Goal: Information Seeking & Learning: Check status

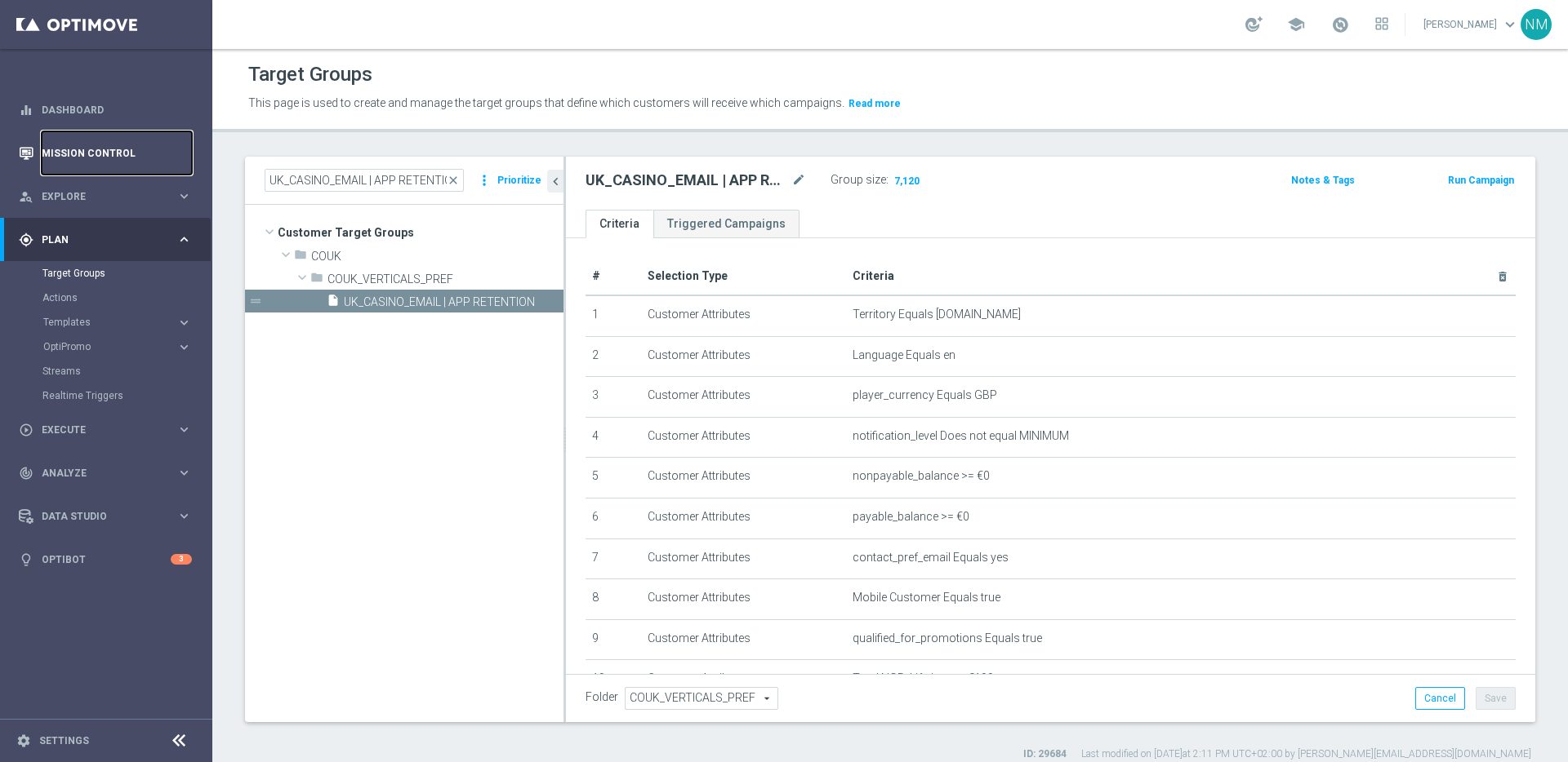
click at [104, 143] on link "Mission Control" at bounding box center [116, 153] width 150 height 43
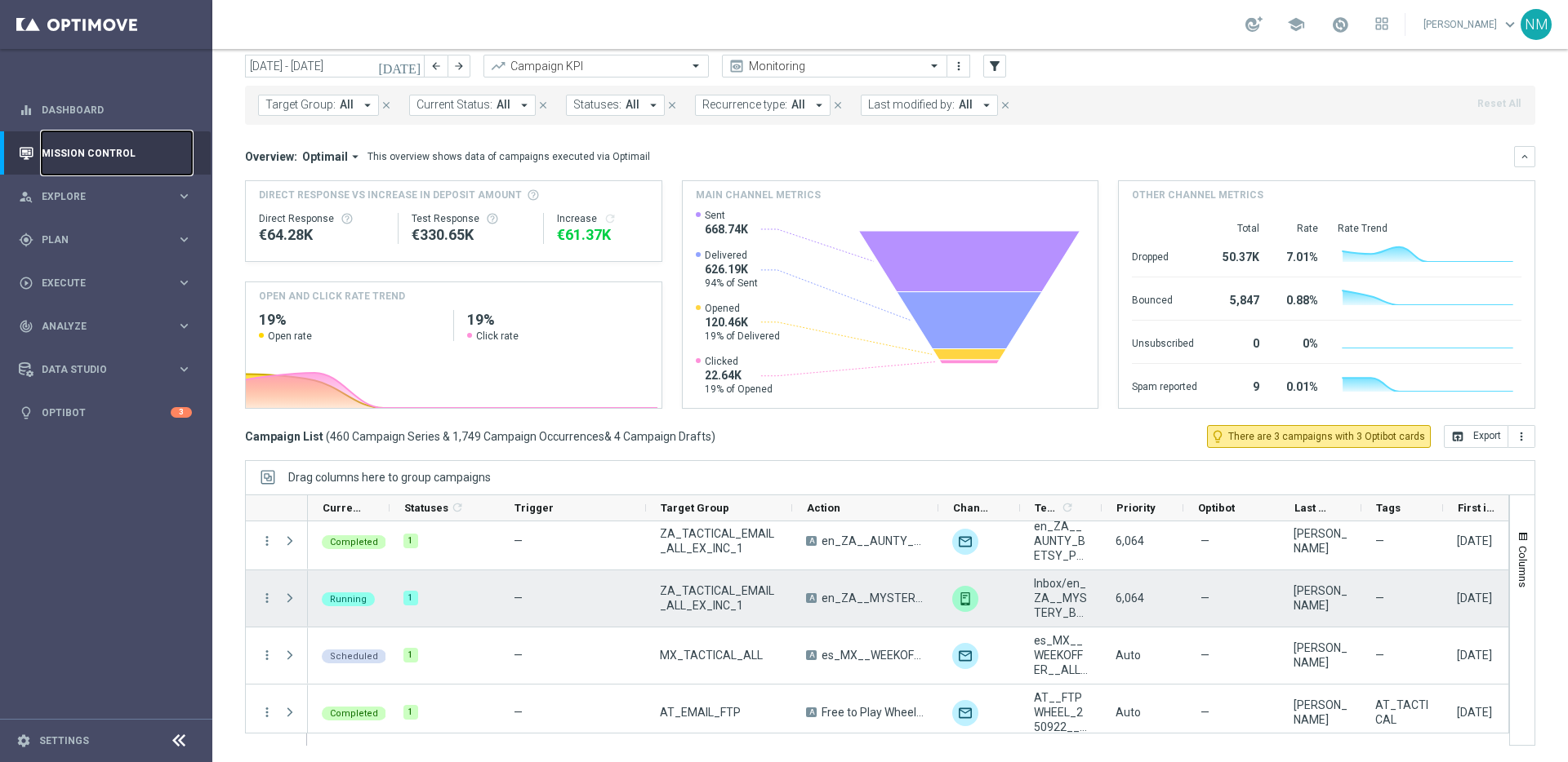
scroll to position [311, 0]
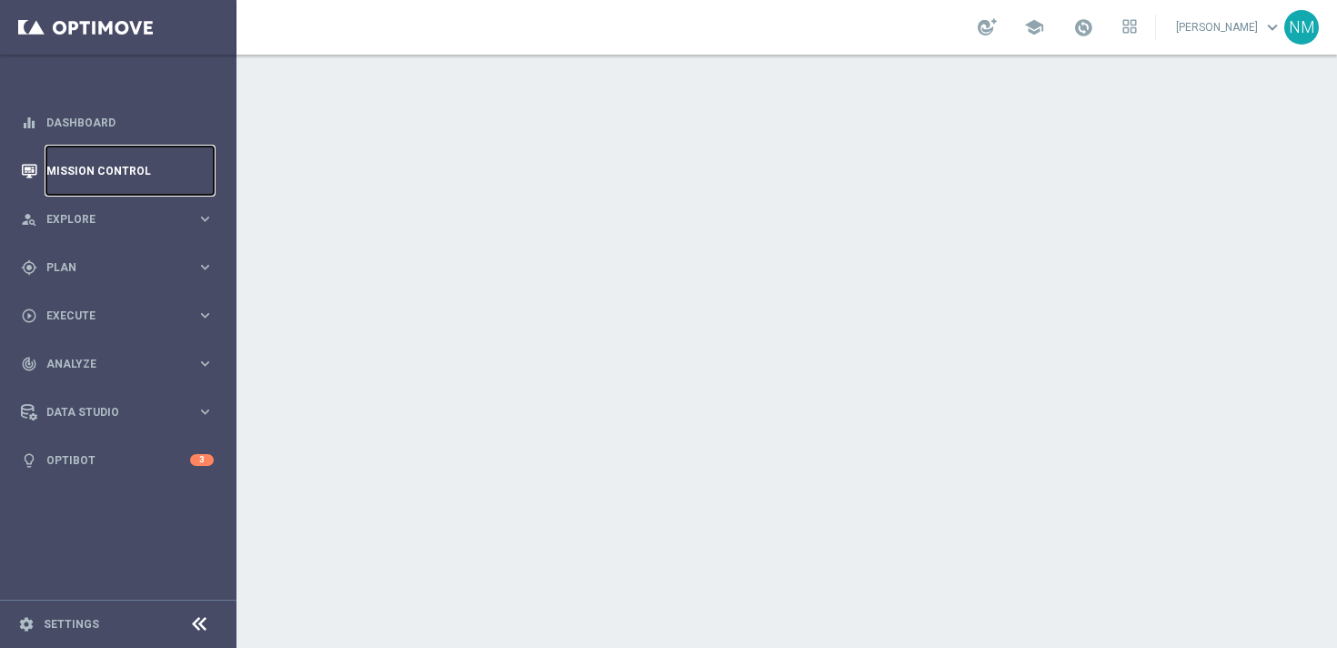
click at [124, 174] on link "Mission Control" at bounding box center [129, 170] width 167 height 48
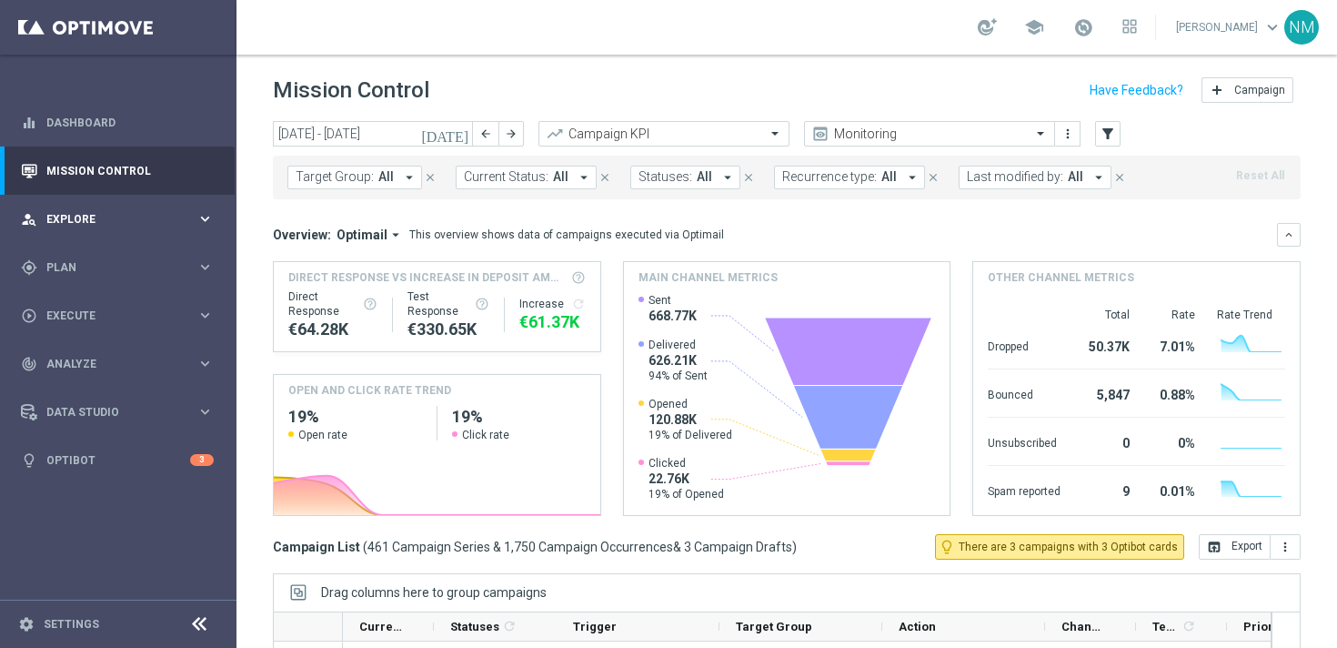
click at [70, 222] on span "Explore" at bounding box center [121, 219] width 150 height 11
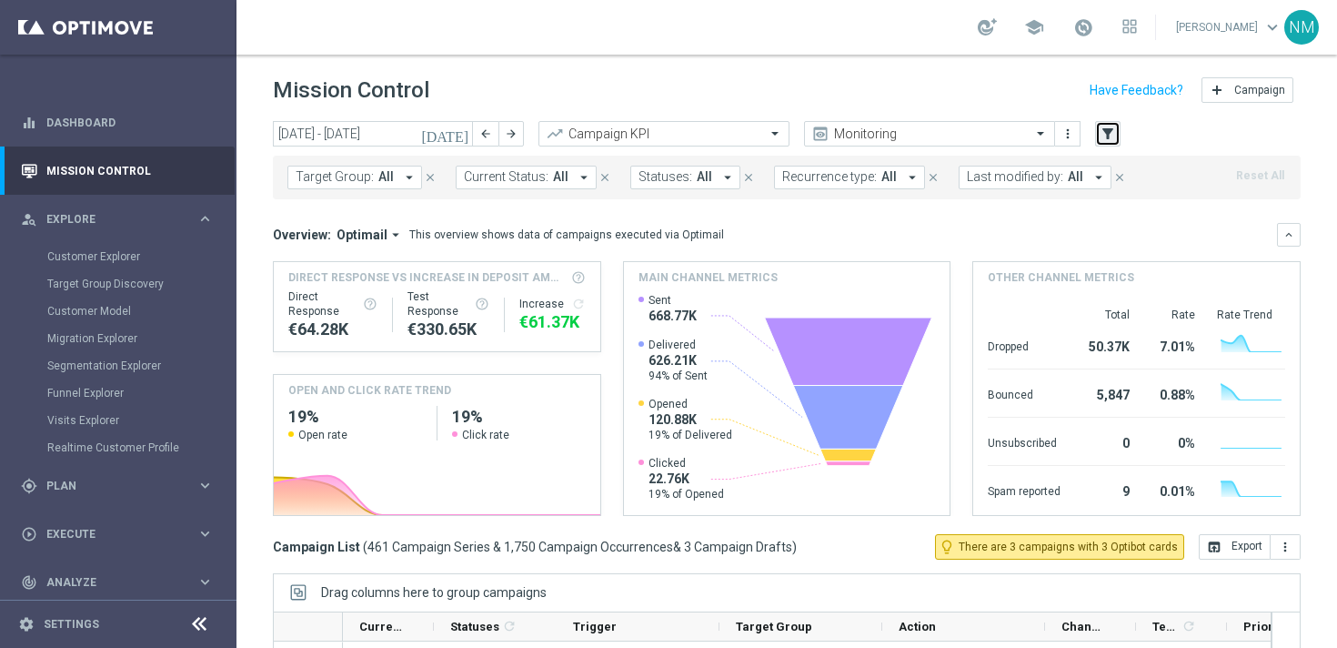
click at [1107, 141] on icon "filter_alt" at bounding box center [1108, 134] width 16 height 16
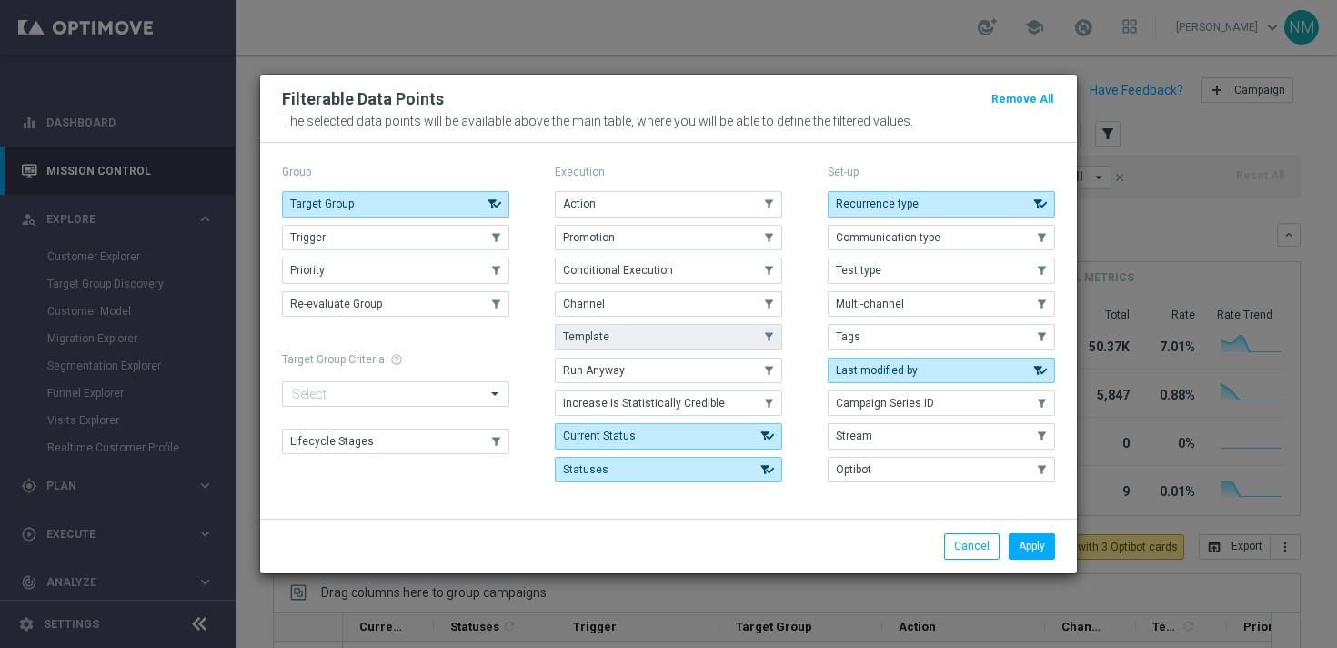
click at [623, 332] on button "Template" at bounding box center [668, 336] width 227 height 25
click at [1018, 538] on button "Apply" at bounding box center [1032, 545] width 46 height 25
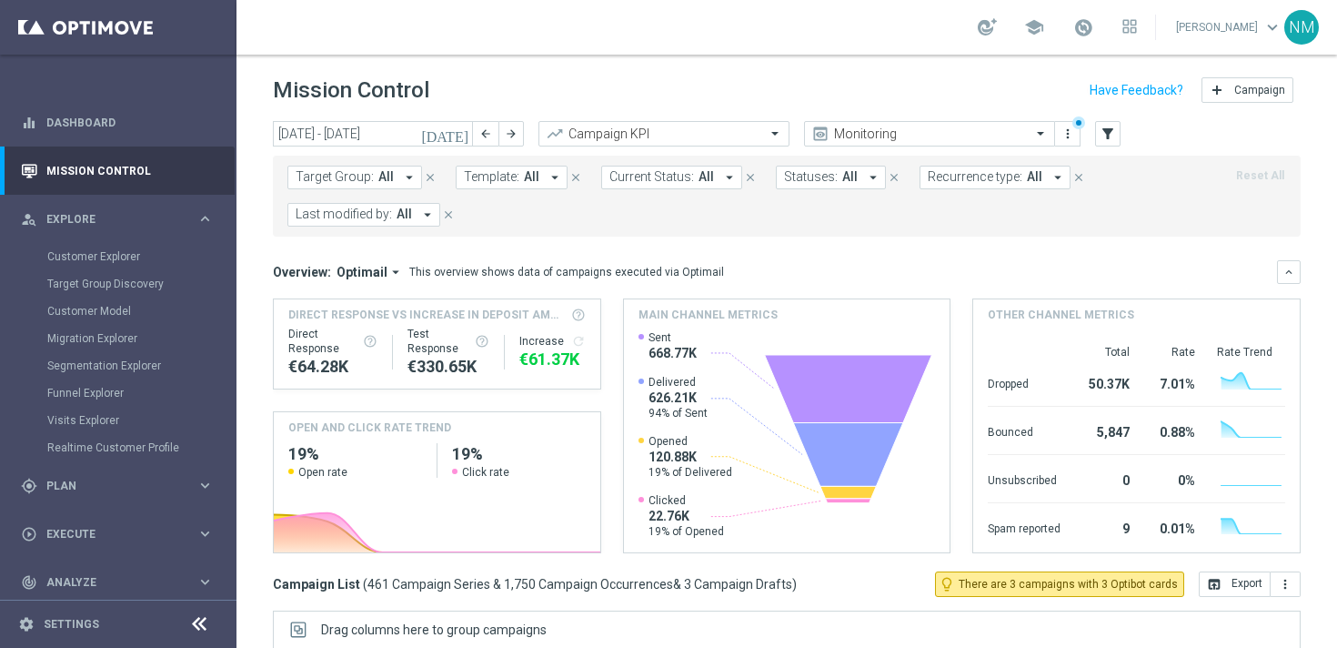
click at [524, 181] on span "All" at bounding box center [531, 176] width 15 height 15
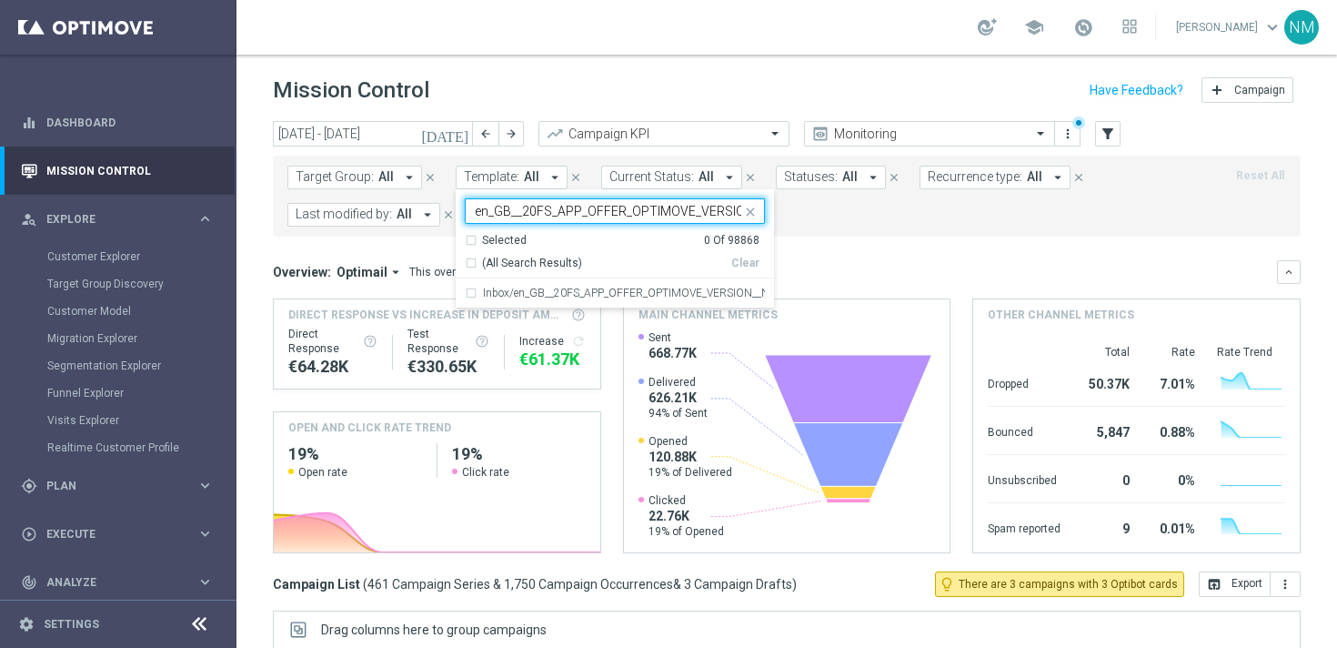
scroll to position [0, 116]
click at [532, 283] on div "Inbox/en_GB__20FS_APP_OFFER_OPTIMOVE_VERSION__NVIP_RI_TAC_GM" at bounding box center [615, 292] width 300 height 29
type input "en_GB__20FS_APP_OFFER_OPTIMOVE_VERSION__NVIP_RI_TAC_GM"
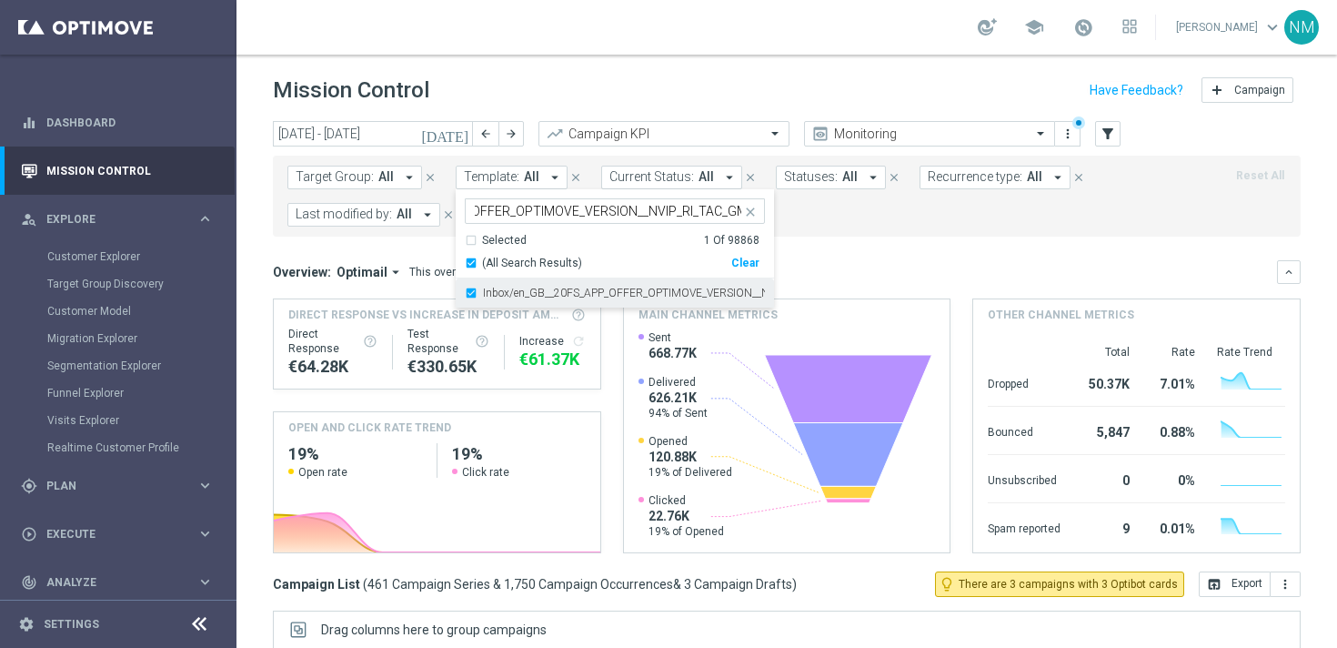
scroll to position [0, 0]
click at [849, 223] on form "Target Group: All arrow_drop_down close Template: All arrow_drop_down Inbox/en_…" at bounding box center [746, 196] width 918 height 61
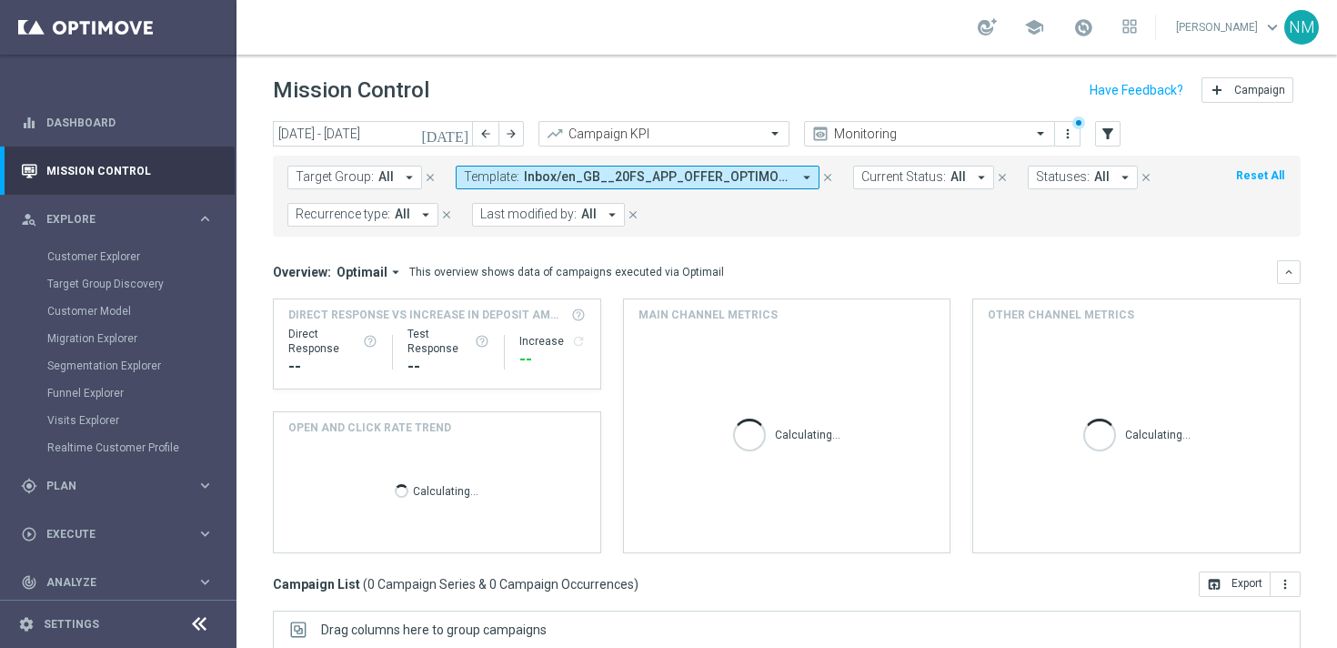
click at [466, 138] on icon "[DATE]" at bounding box center [445, 134] width 49 height 16
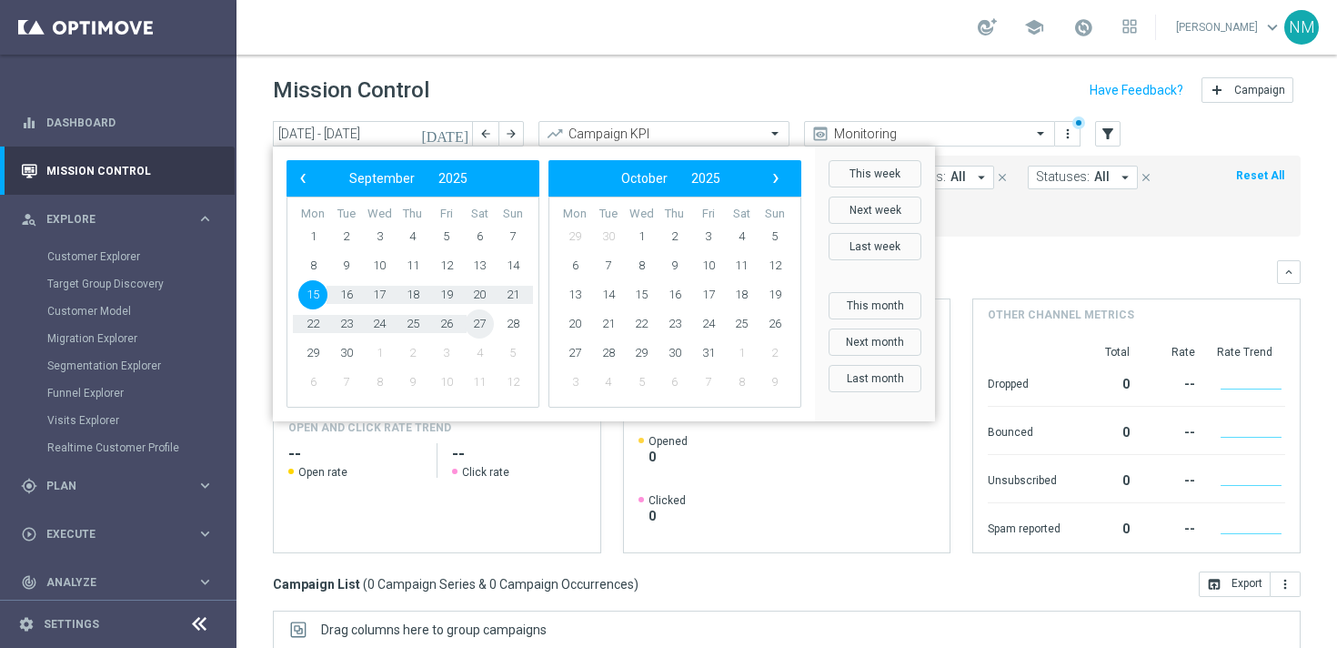
click at [486, 333] on span "27" at bounding box center [479, 323] width 29 height 29
type input "[DATE] - [DATE]"
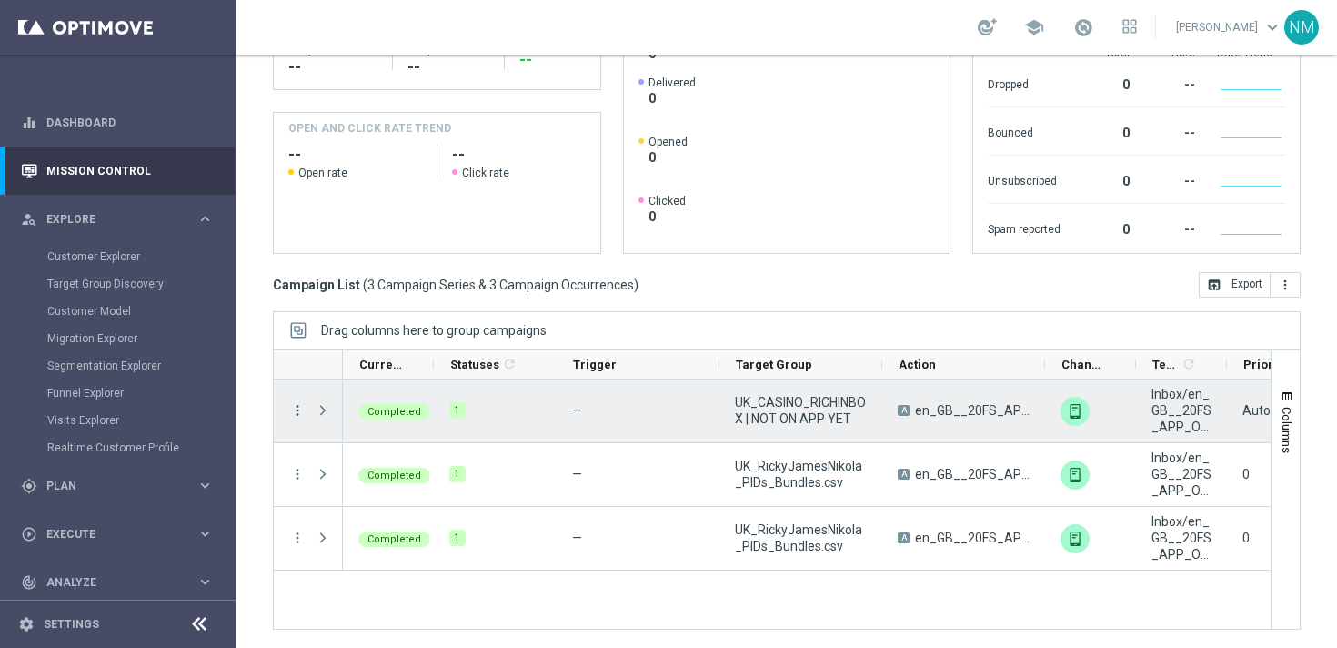
click at [300, 413] on icon "more_vert" at bounding box center [297, 410] width 16 height 16
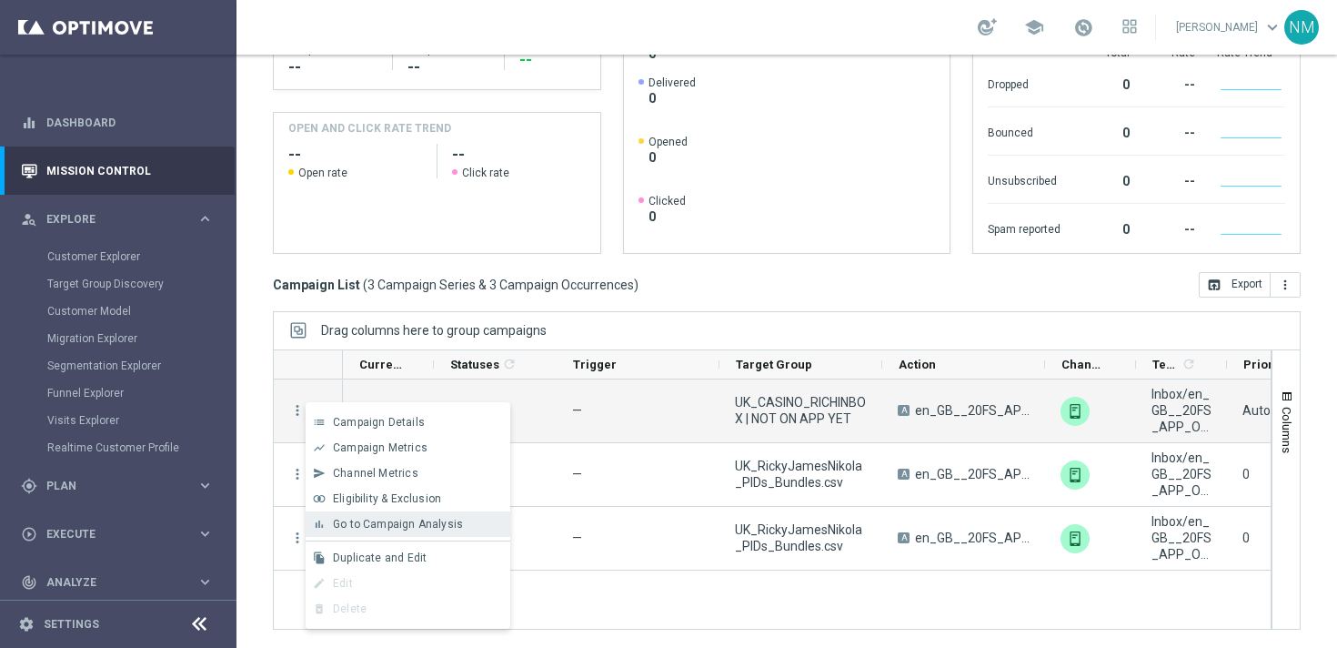
click at [354, 526] on span "Go to Campaign Analysis" at bounding box center [398, 524] width 130 height 13
